Goal: Task Accomplishment & Management: Complete application form

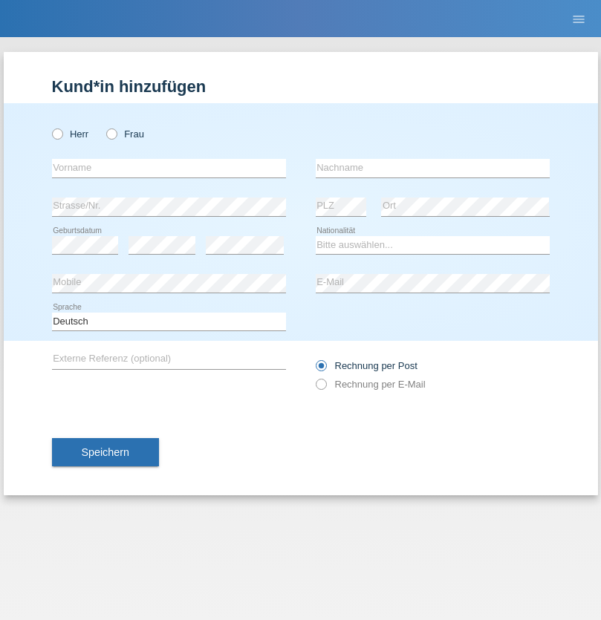
radio input "true"
click at [169, 168] on input "text" at bounding box center [169, 168] width 234 height 19
type input "[PERSON_NAME]"
click at [432, 168] on input "text" at bounding box center [433, 168] width 234 height 19
type input "Giraud"
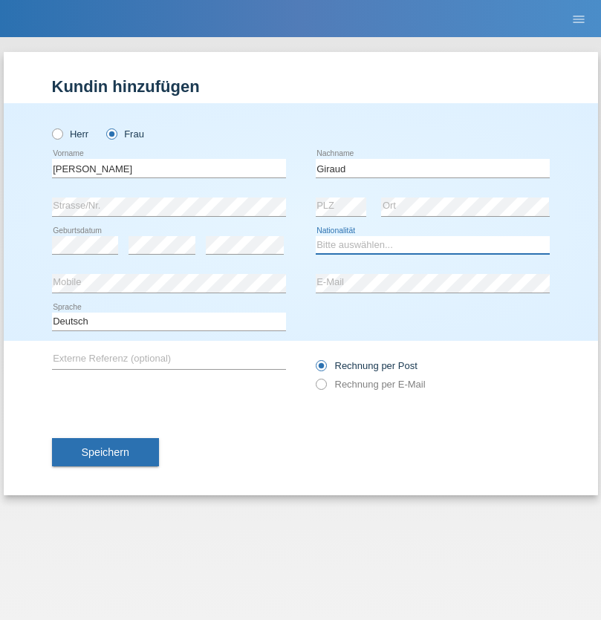
select select "CH"
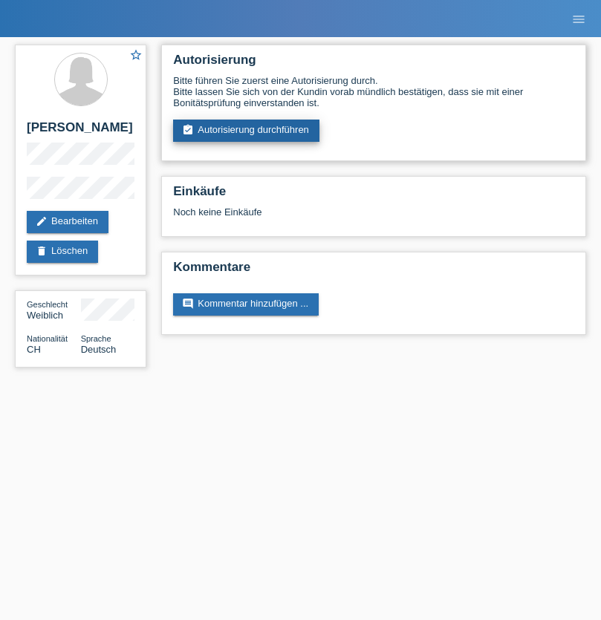
click at [247, 131] on link "assignment_turned_in Autorisierung durchführen" at bounding box center [246, 131] width 146 height 22
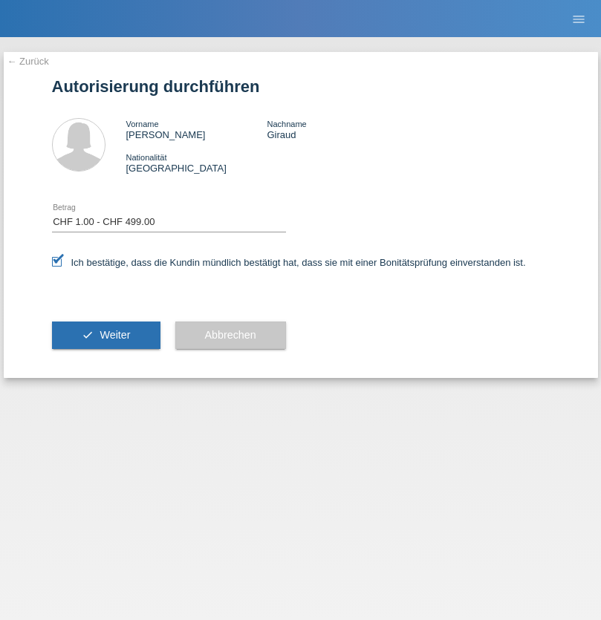
select select "1"
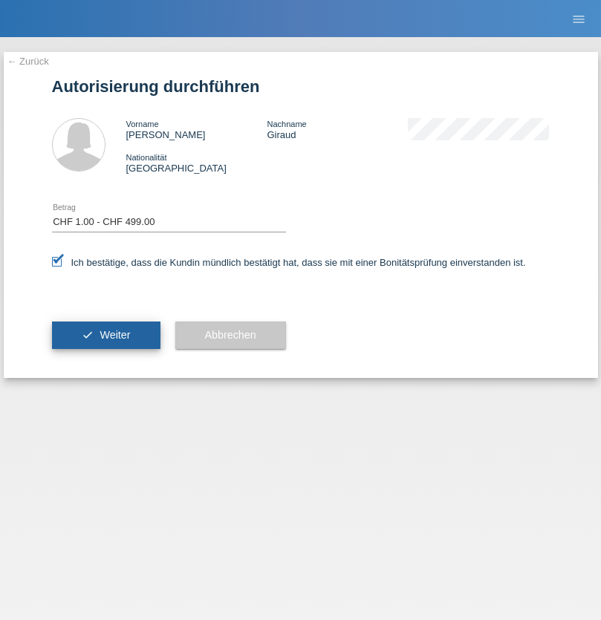
click at [105, 335] on span "Weiter" at bounding box center [115, 335] width 30 height 12
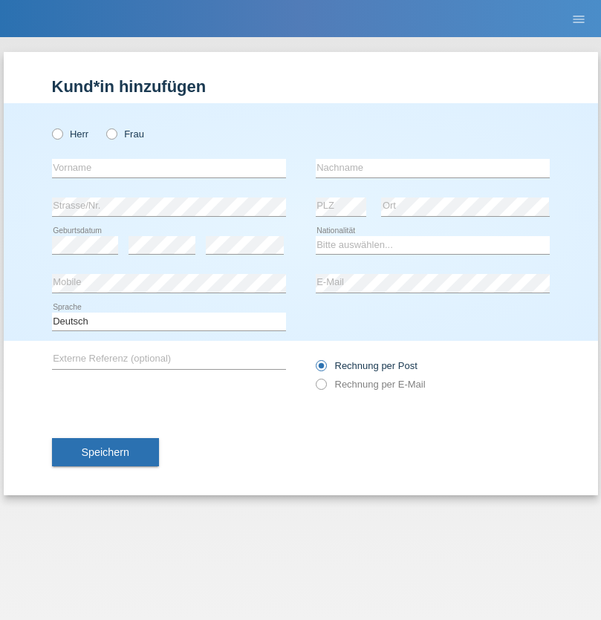
radio input "true"
click at [169, 168] on input "text" at bounding box center [169, 168] width 234 height 19
type input "Bujar"
click at [432, 168] on input "text" at bounding box center [433, 168] width 234 height 19
type input "Bajrami"
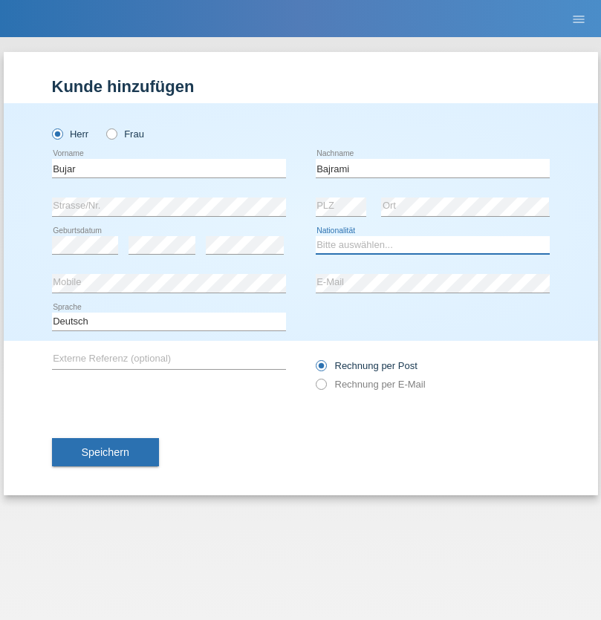
select select "AL"
select select "C"
select select "26"
select select "02"
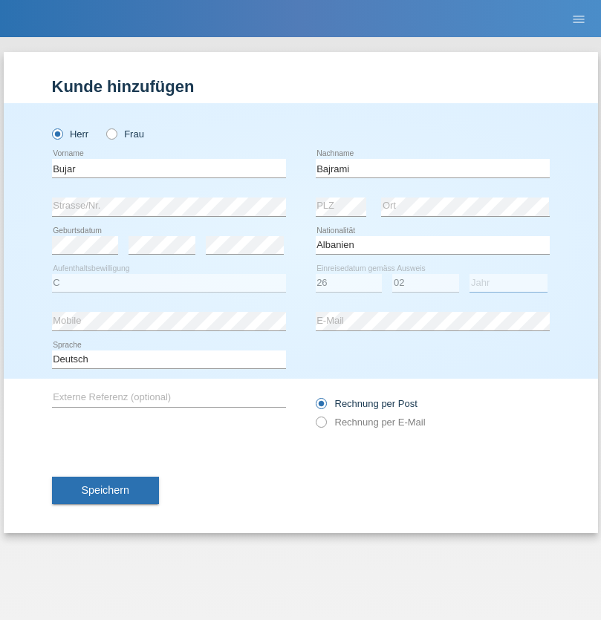
select select "2021"
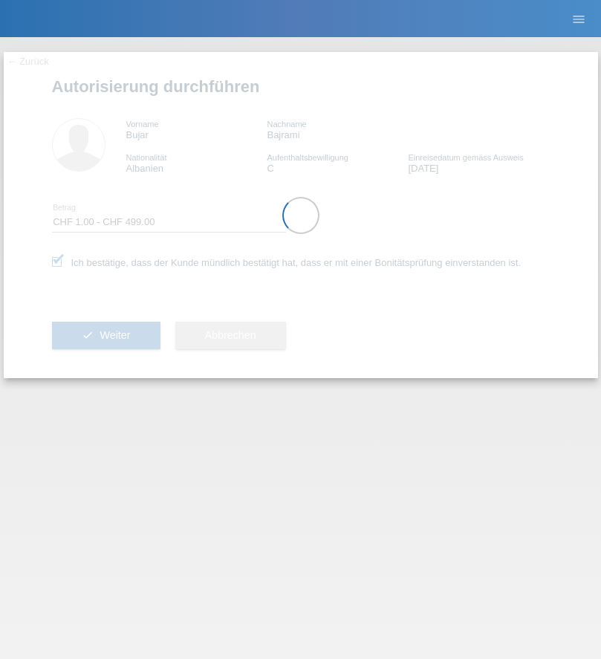
select select "1"
